Goal: Transaction & Acquisition: Purchase product/service

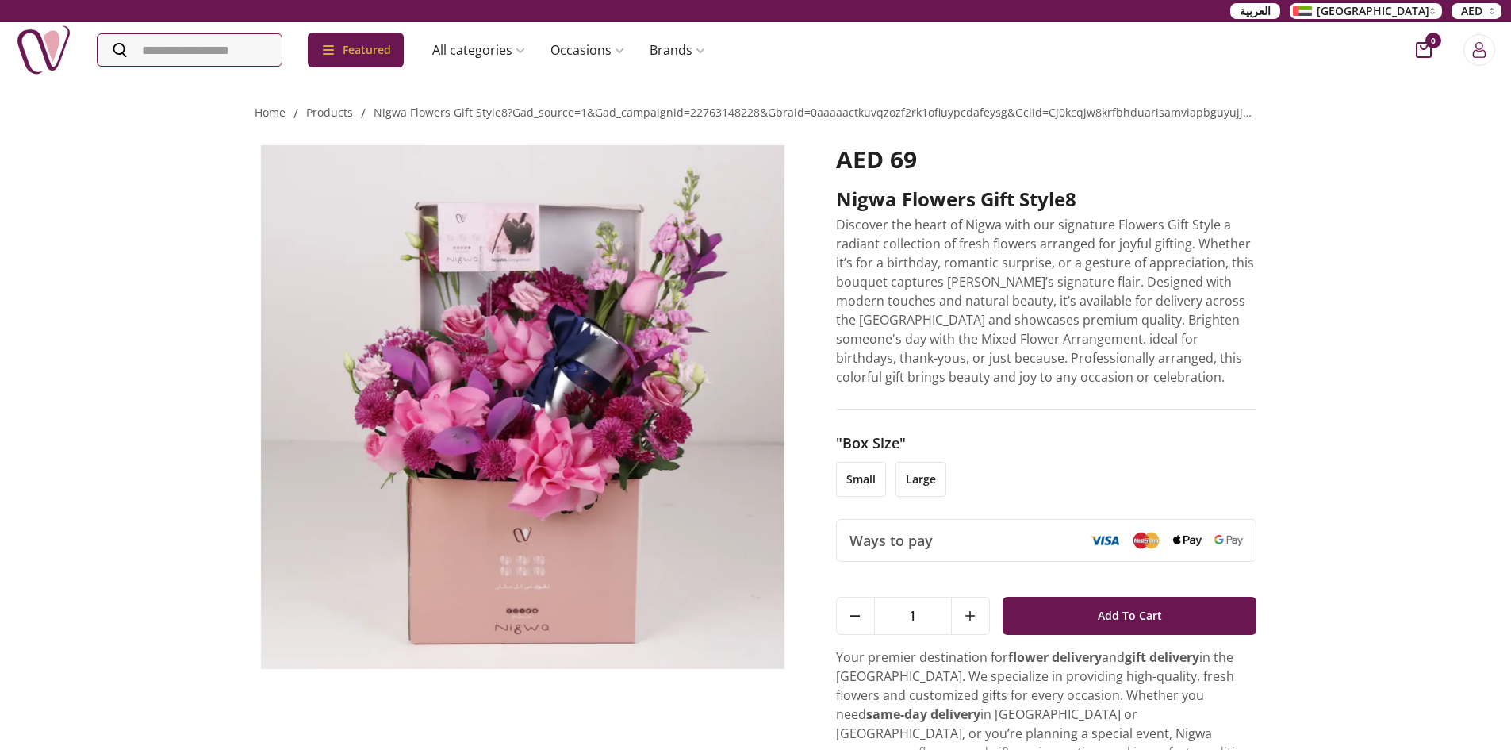
click at [59, 44] on img at bounding box center [44, 50] width 56 height 56
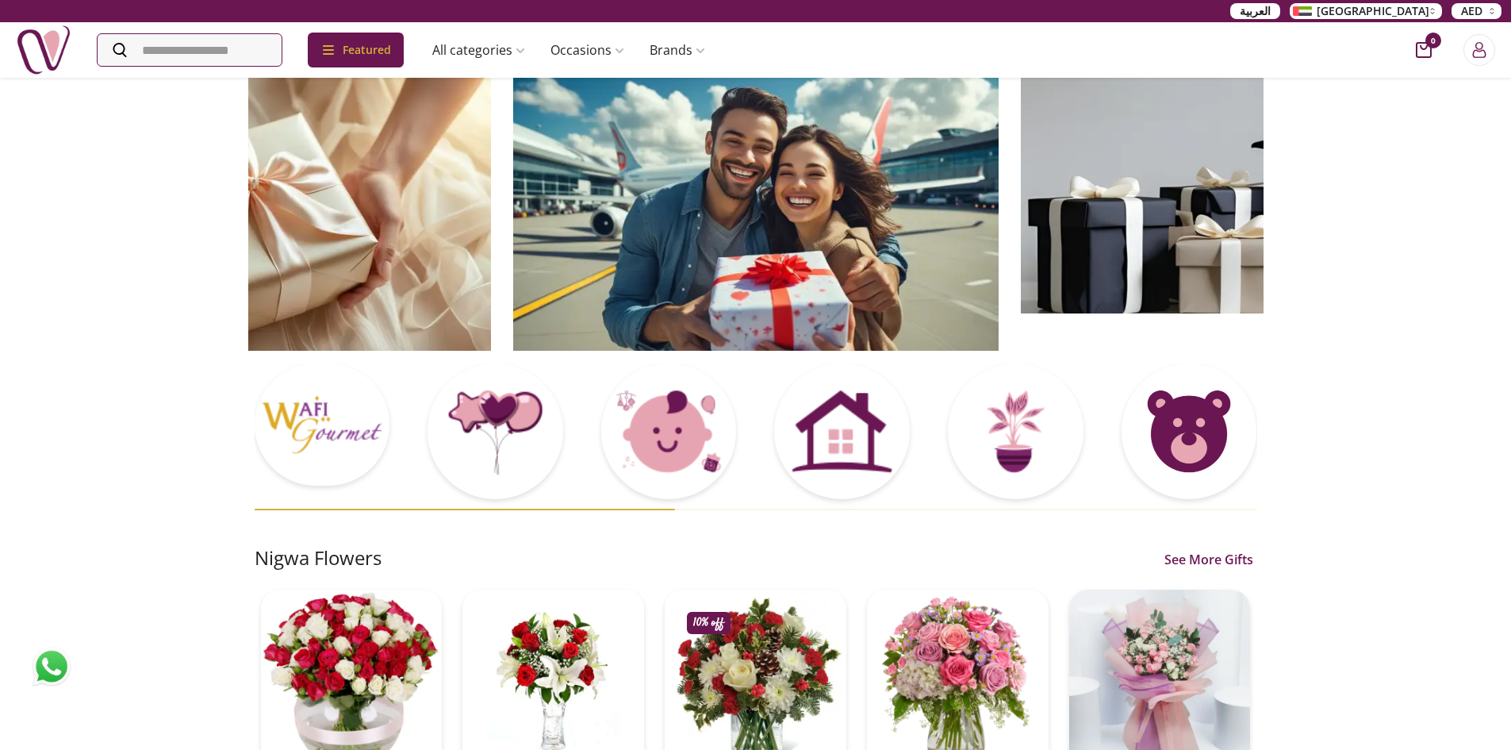
scroll to position [238, 0]
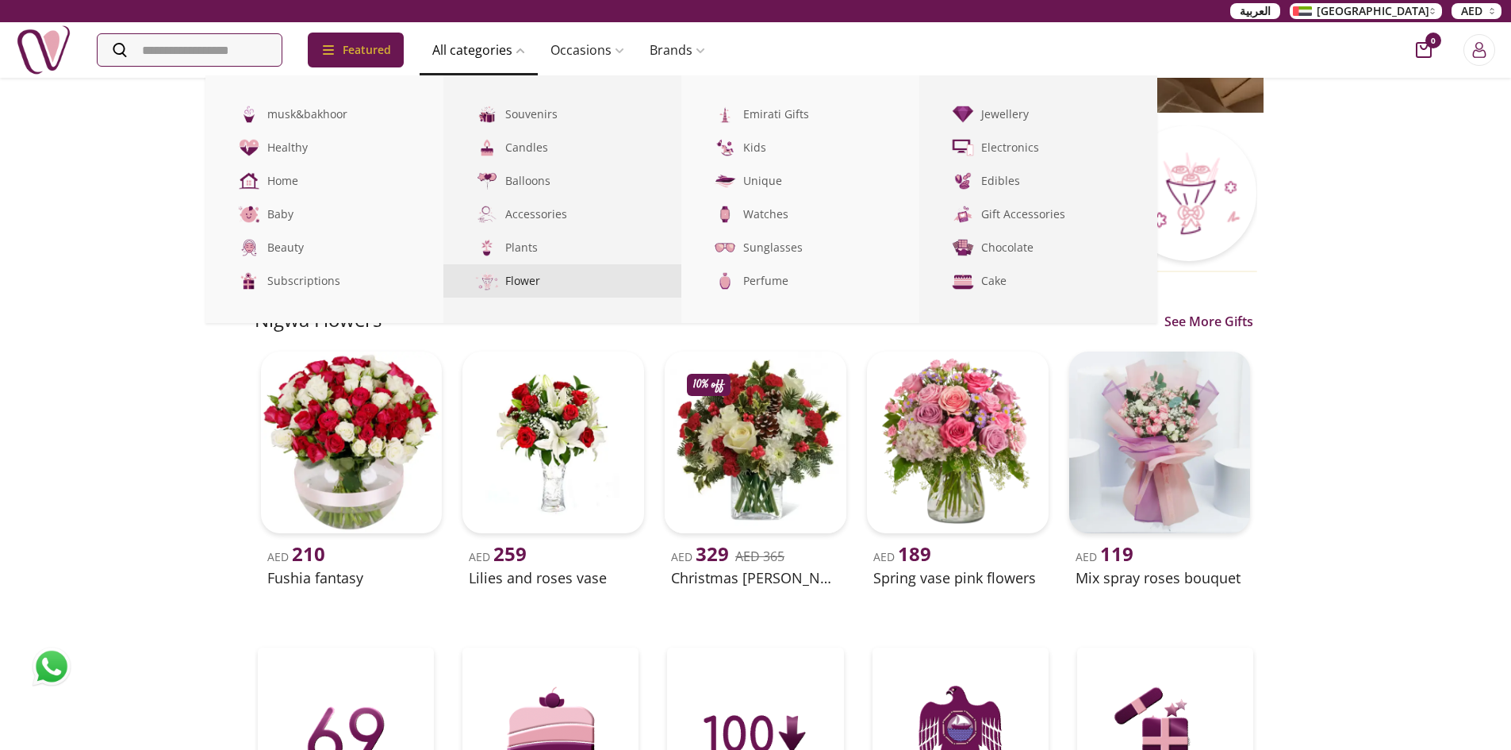
click at [548, 288] on link "Flower" at bounding box center [563, 280] width 238 height 33
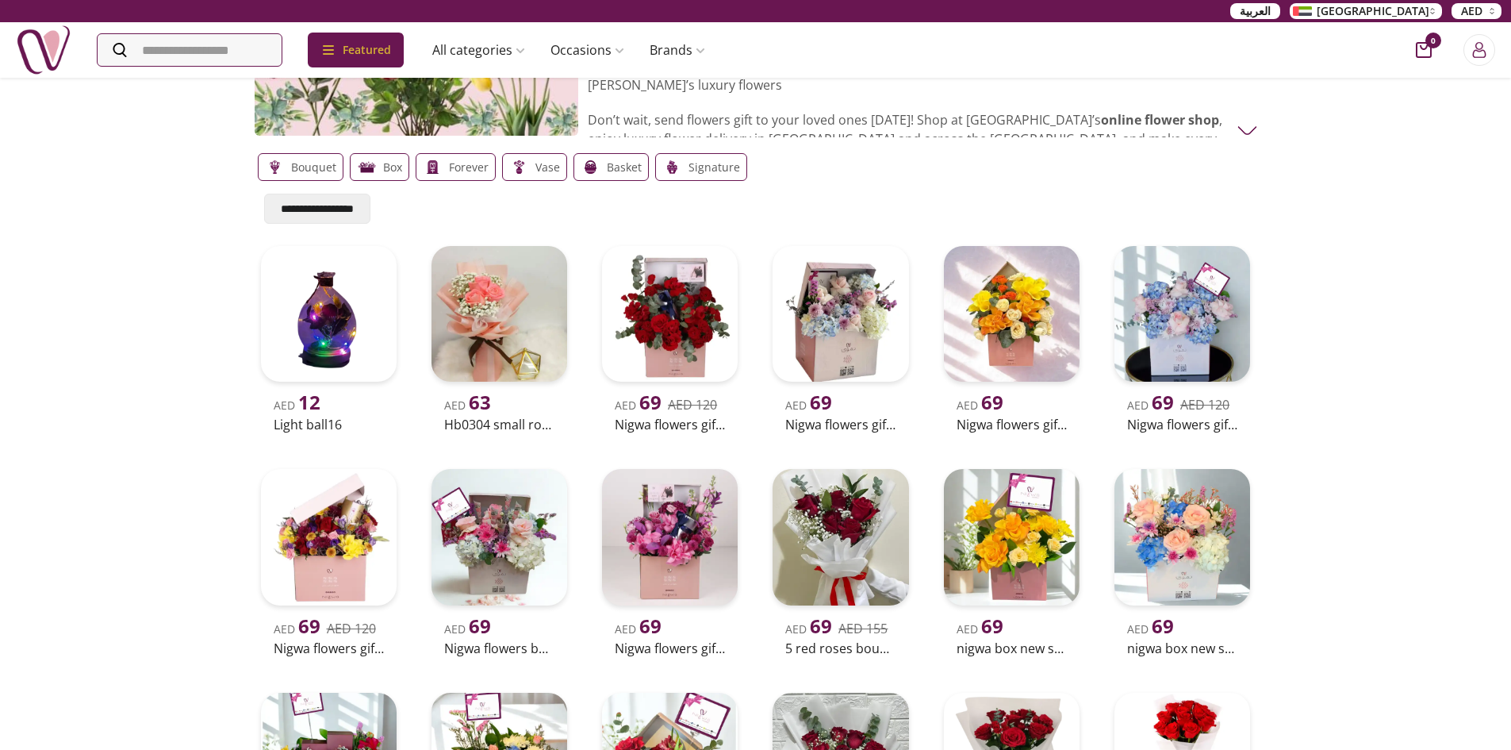
scroll to position [100, 0]
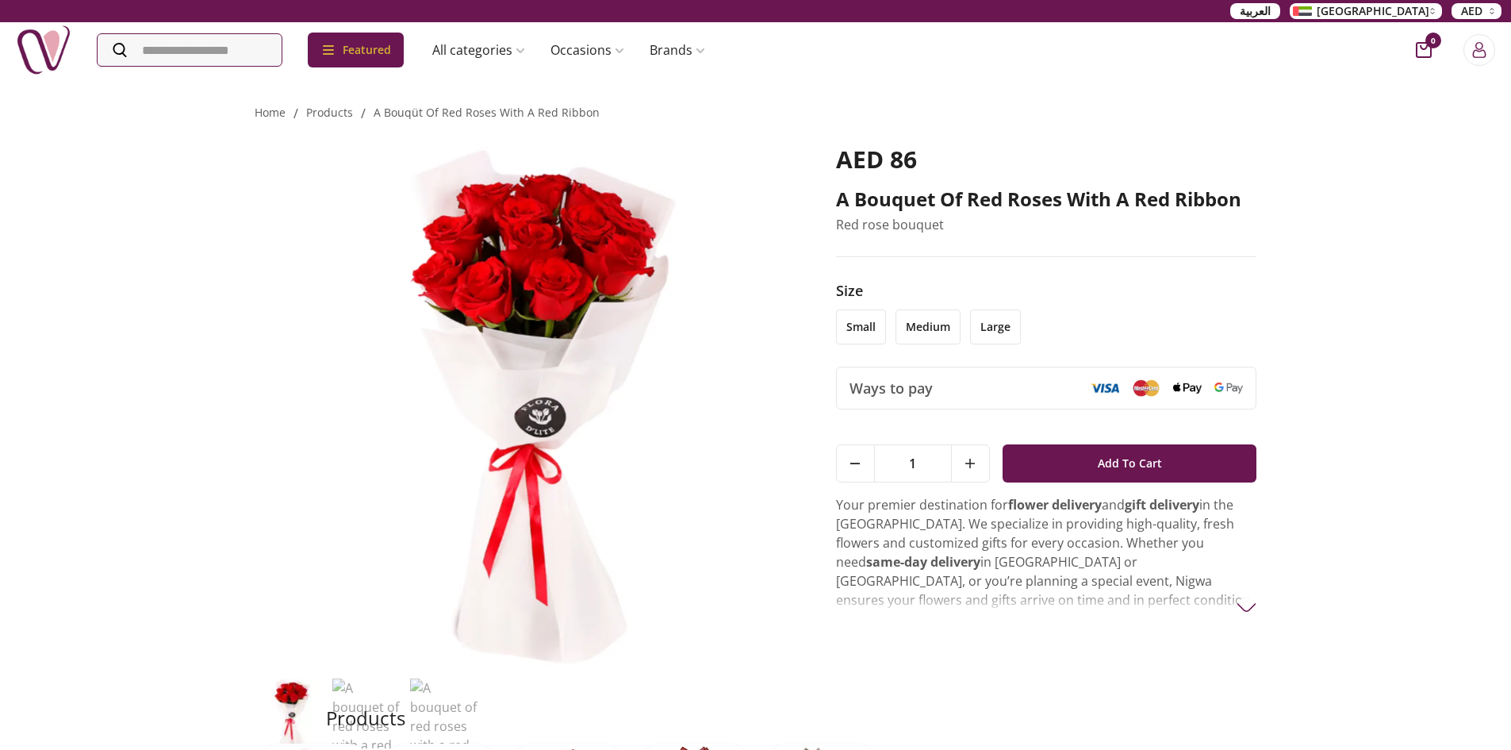
click at [856, 317] on li "small" at bounding box center [861, 326] width 50 height 35
click at [878, 335] on li "small" at bounding box center [861, 326] width 50 height 35
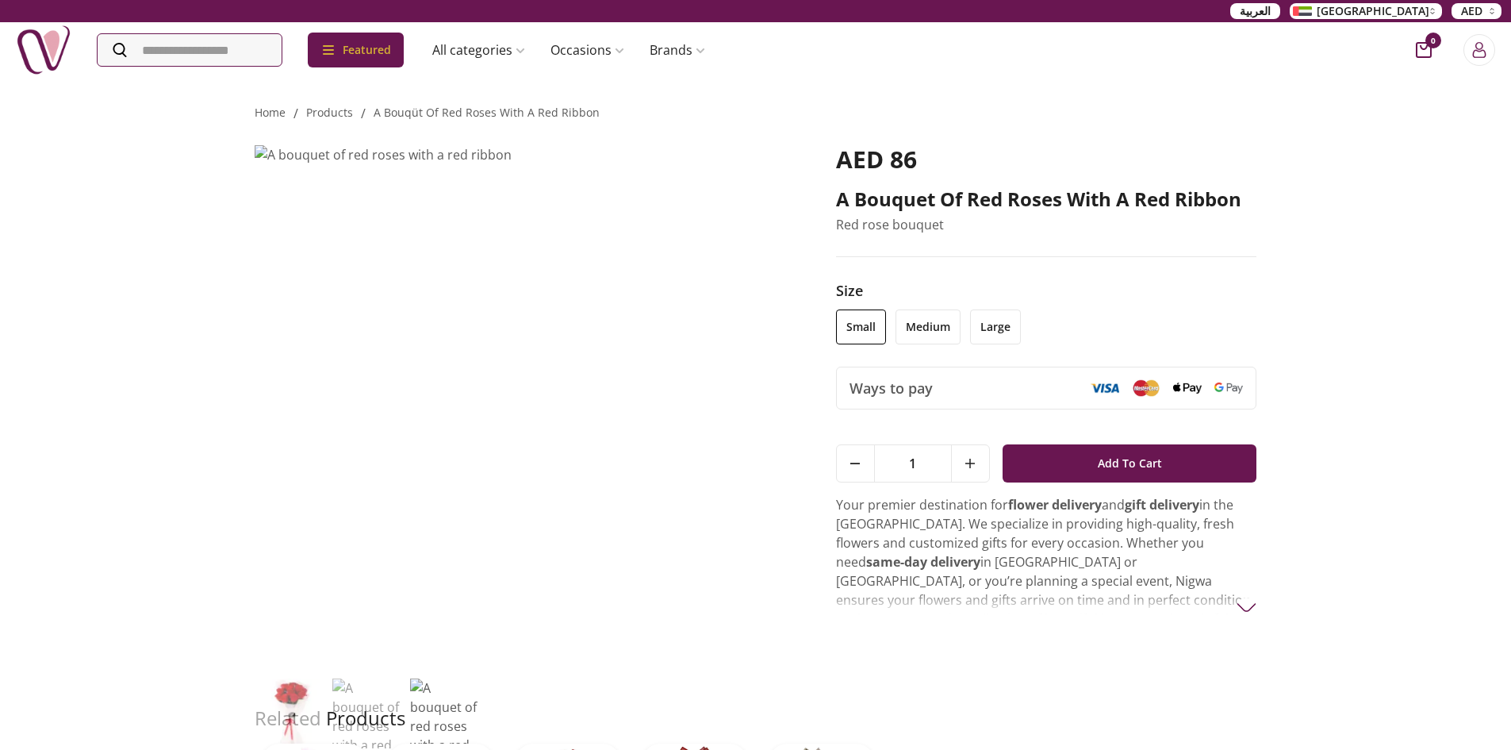
click at [911, 336] on li "medium" at bounding box center [928, 326] width 65 height 35
click at [1010, 328] on li "large" at bounding box center [995, 326] width 51 height 35
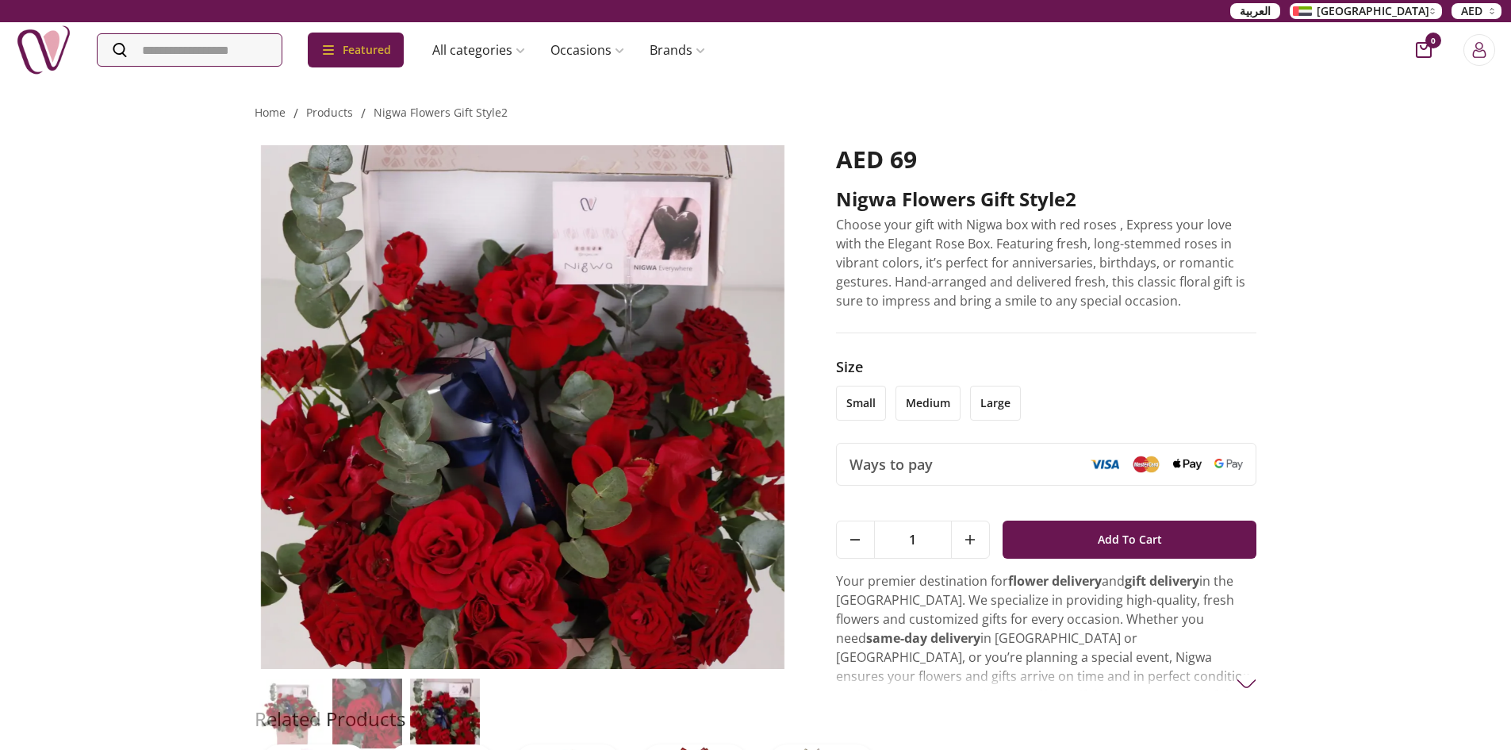
click at [935, 401] on li "medium" at bounding box center [928, 403] width 65 height 35
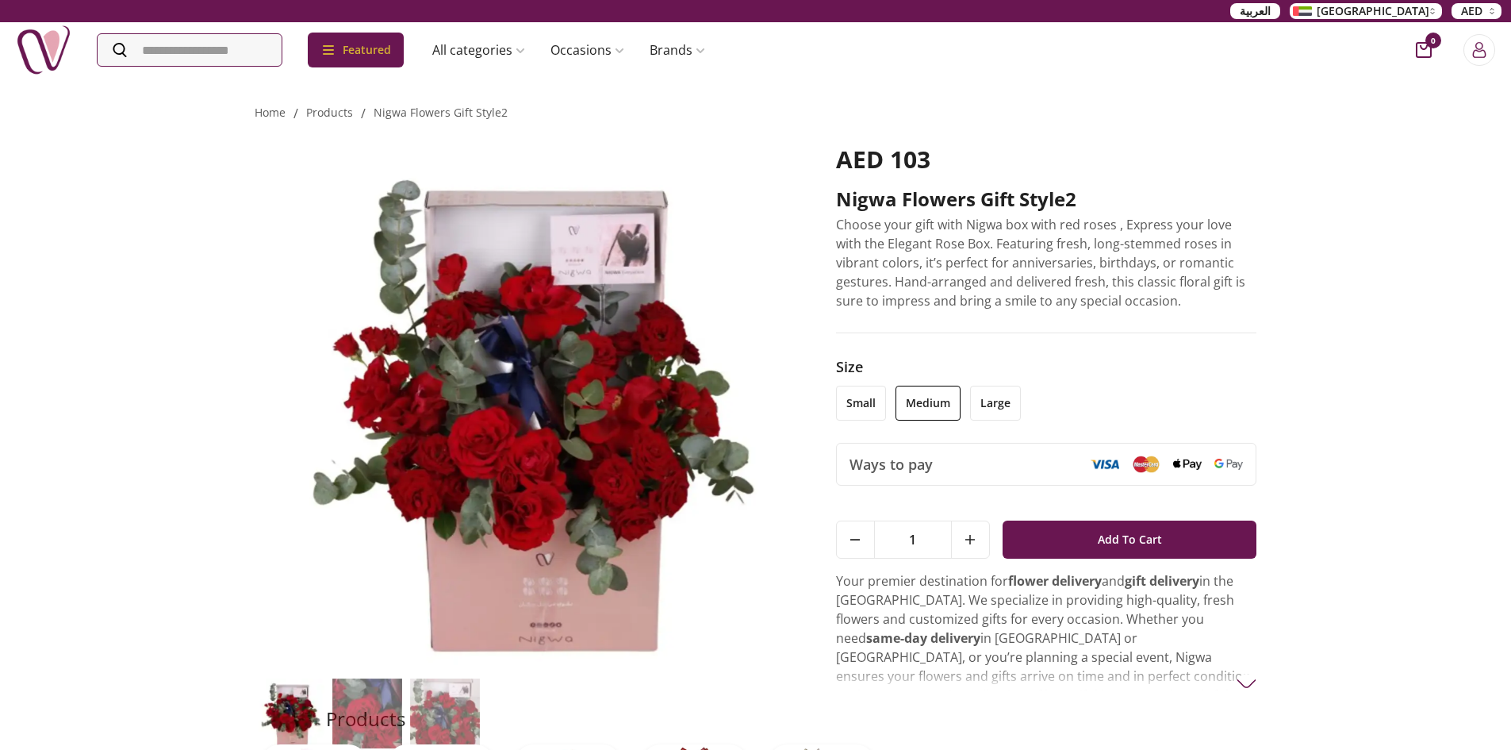
click at [988, 391] on li "large" at bounding box center [995, 403] width 51 height 35
click at [870, 401] on li "small" at bounding box center [861, 403] width 50 height 35
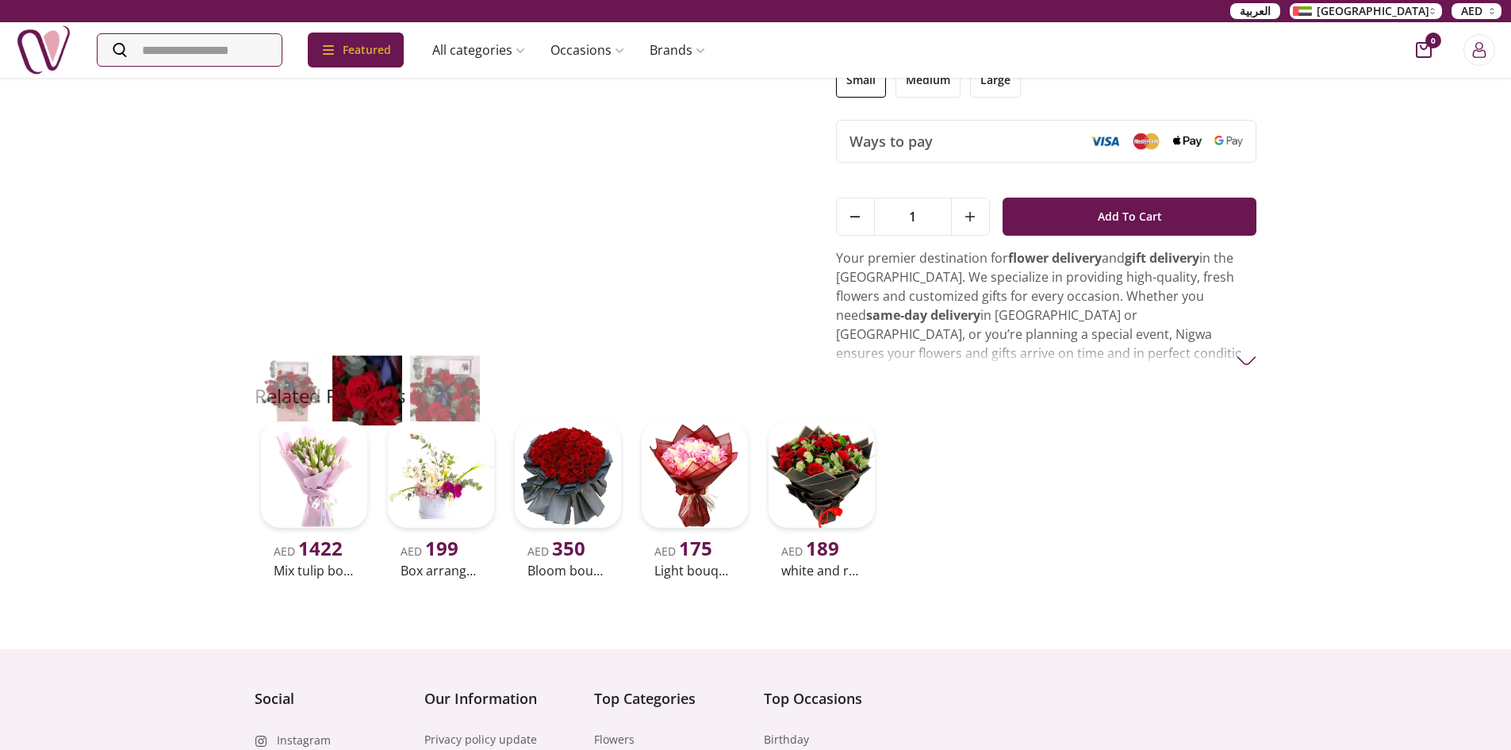
scroll to position [397, 0]
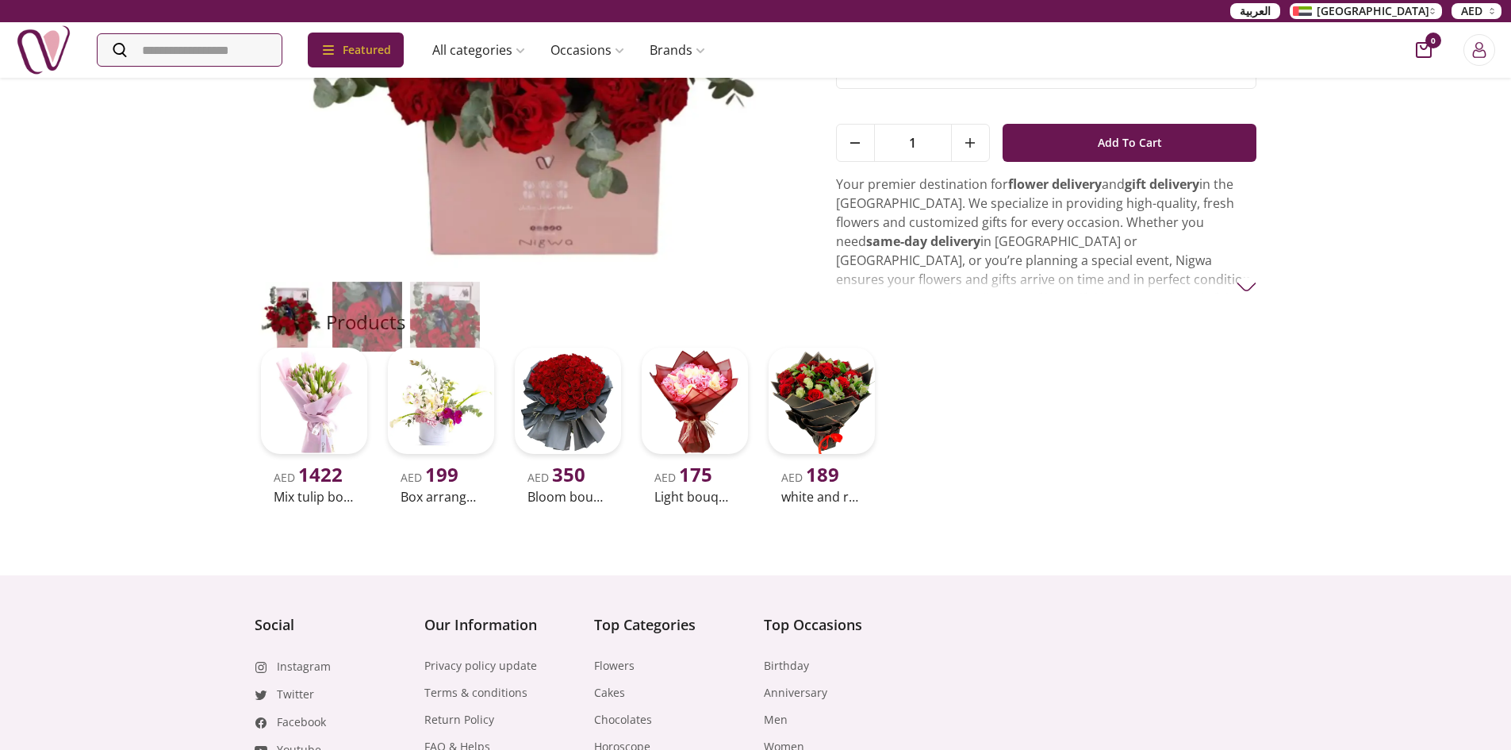
click at [1234, 290] on p "Your premier destination for flower delivery and gift delivery in the UAE. We s…" at bounding box center [1046, 279] width 421 height 209
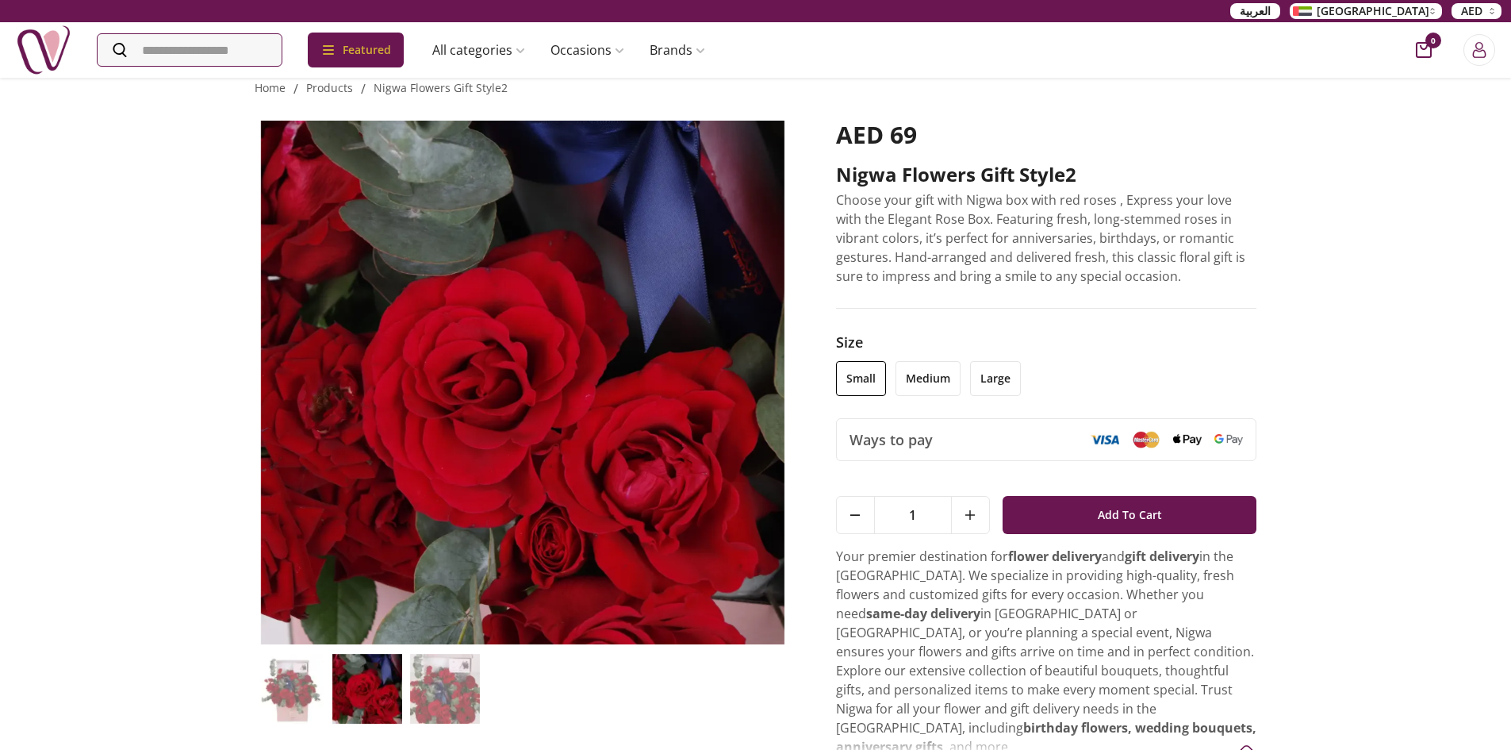
scroll to position [0, 0]
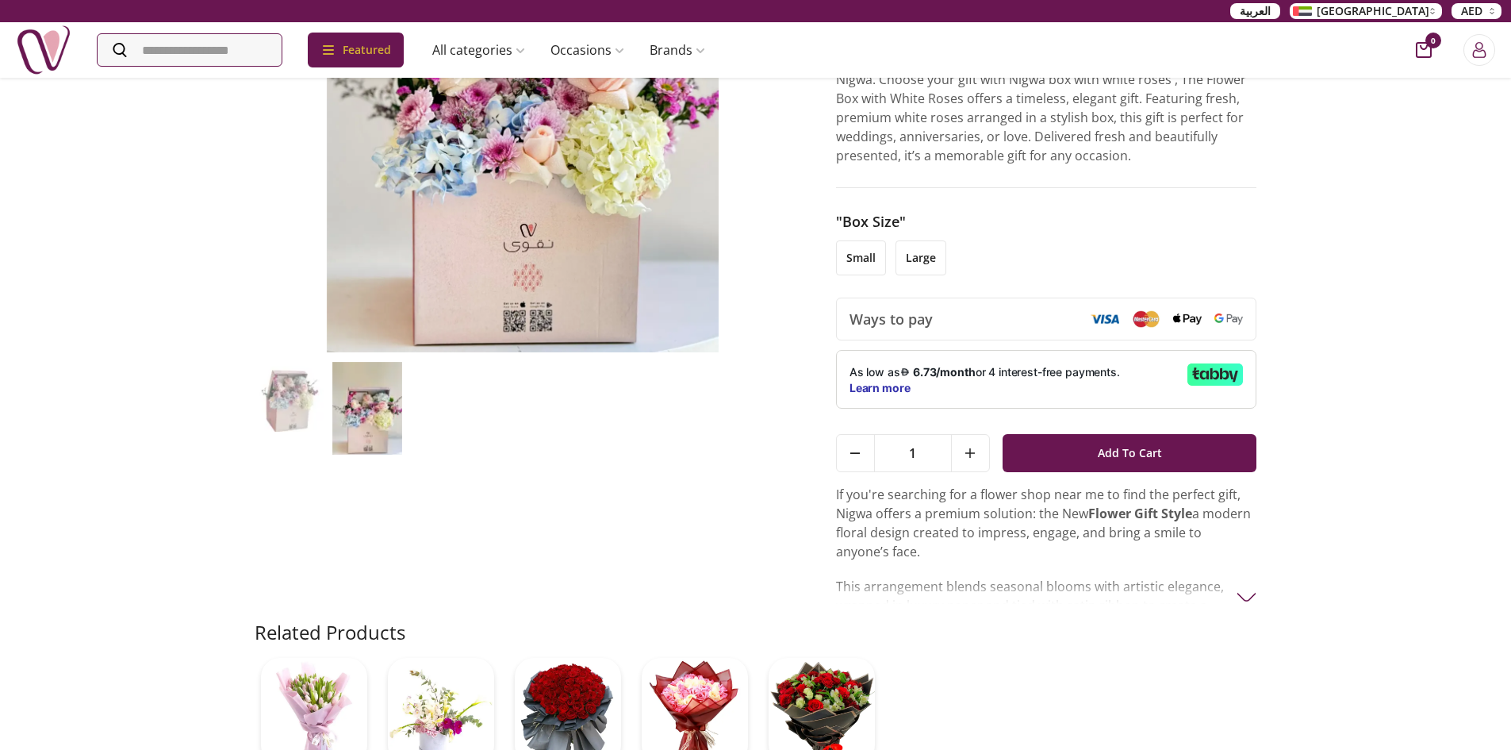
scroll to position [317, 0]
click at [861, 240] on li "small" at bounding box center [861, 257] width 50 height 35
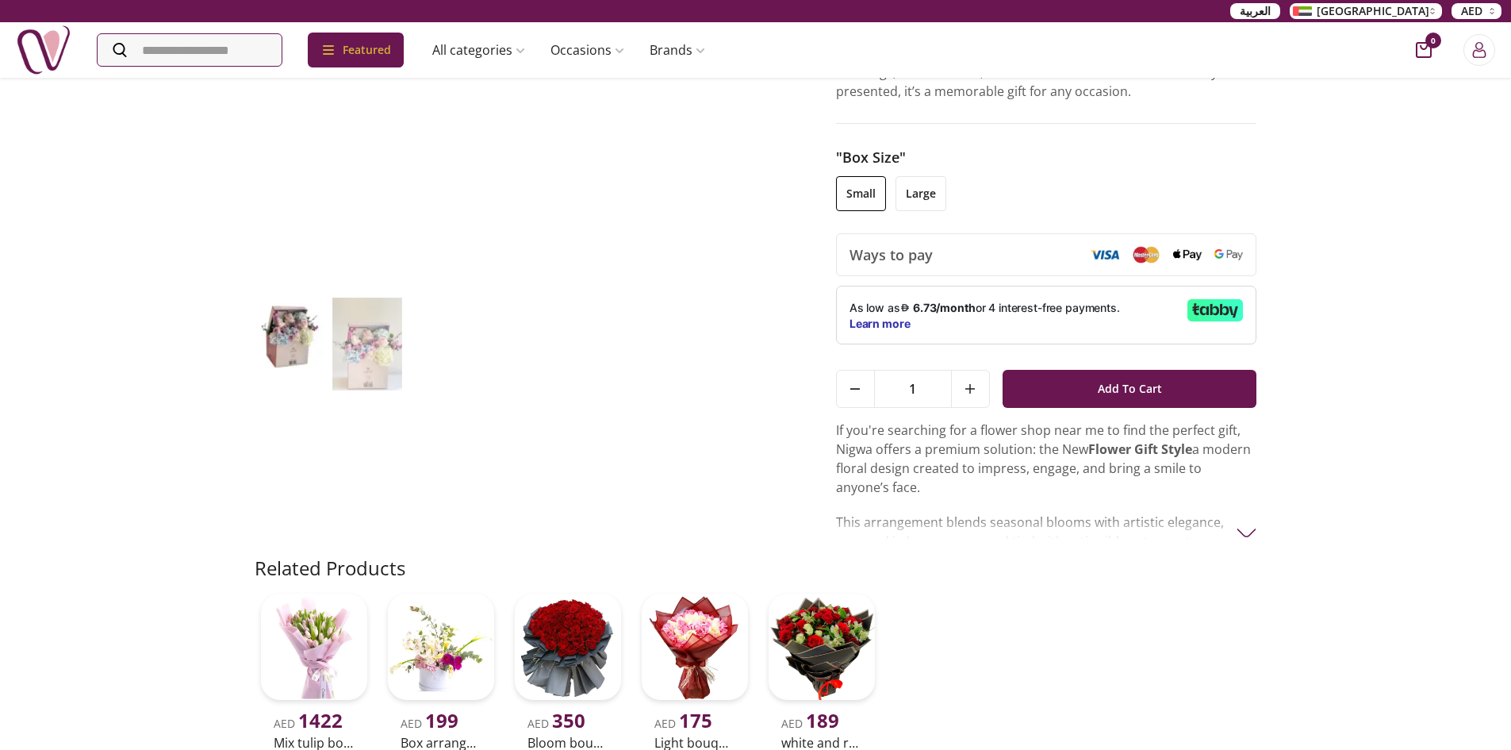
scroll to position [238, 0]
